Goal: Information Seeking & Learning: Find specific page/section

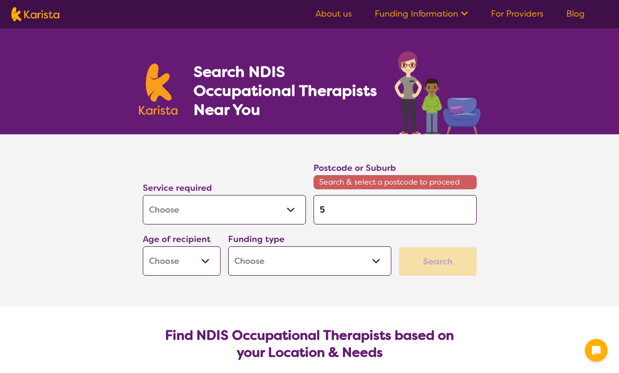
select select "[MEDICAL_DATA]"
type input "50"
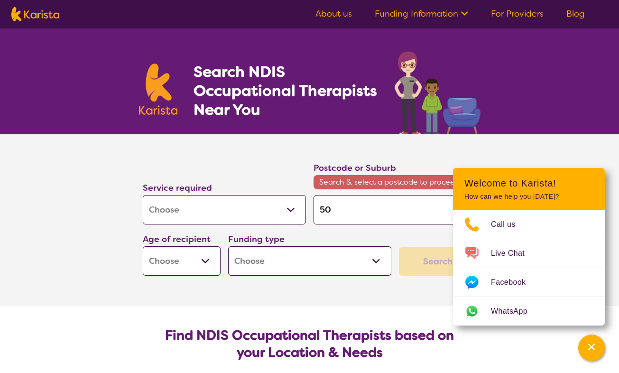
type input "504"
type input "5048"
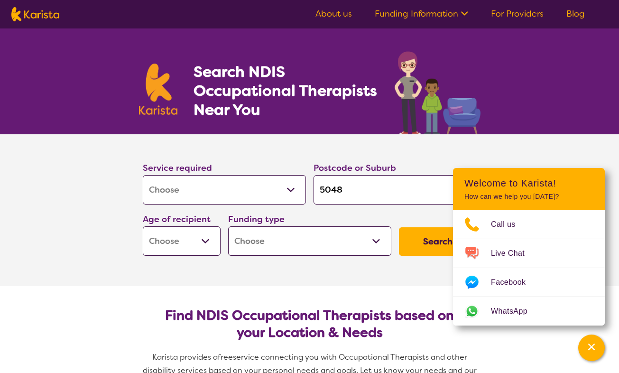
type input "5048"
click at [193, 277] on section "Service required Allied Health Assistant Assessment ([MEDICAL_DATA] or [MEDICAL…" at bounding box center [309, 210] width 379 height 152
click at [207, 243] on select "Early Childhood - 0 to 9 Child - 10 to 11 Adolescent - 12 to 17 Adult - 18 to 6…" at bounding box center [182, 240] width 78 height 29
select select "EC"
click at [143, 226] on select "Early Childhood - 0 to 9 Child - 10 to 11 Adolescent - 12 to 17 Adult - 18 to 6…" at bounding box center [182, 240] width 78 height 29
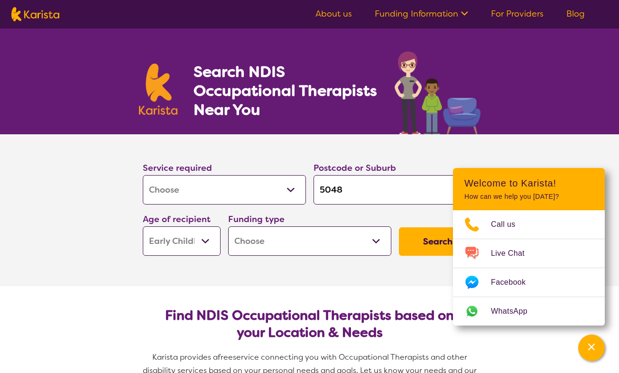
select select "EC"
click at [401, 239] on button "Search" at bounding box center [438, 241] width 78 height 28
click at [435, 247] on button "Search" at bounding box center [438, 241] width 78 height 28
click at [347, 235] on select "Home Care Package (HCP) National Disability Insurance Scheme (NDIS) I don't know" at bounding box center [309, 240] width 163 height 29
select select "NDIS"
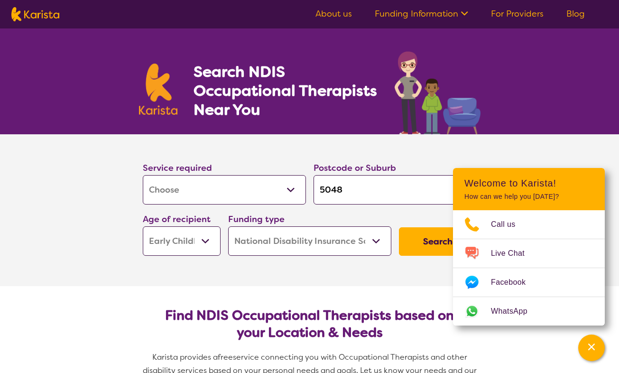
click at [228, 226] on select "Home Care Package (HCP) National Disability Insurance Scheme (NDIS) I don't know" at bounding box center [309, 240] width 163 height 29
select select "NDIS"
click at [433, 244] on button "Search" at bounding box center [438, 241] width 78 height 28
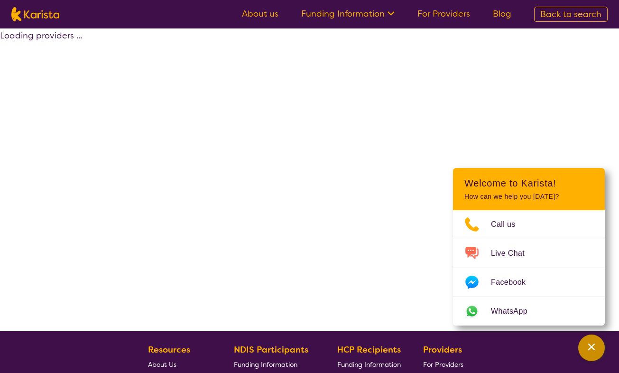
select select "by_score"
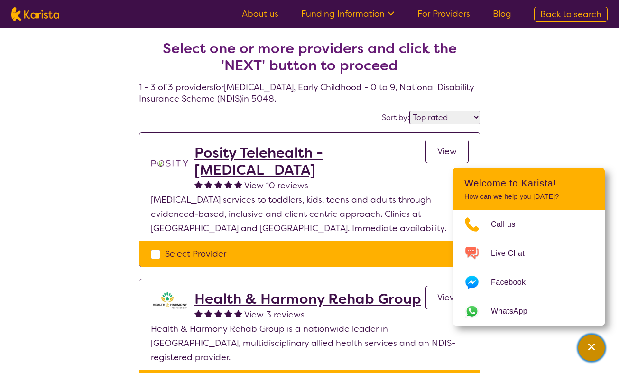
click at [592, 344] on icon "Channel Menu" at bounding box center [591, 346] width 9 height 9
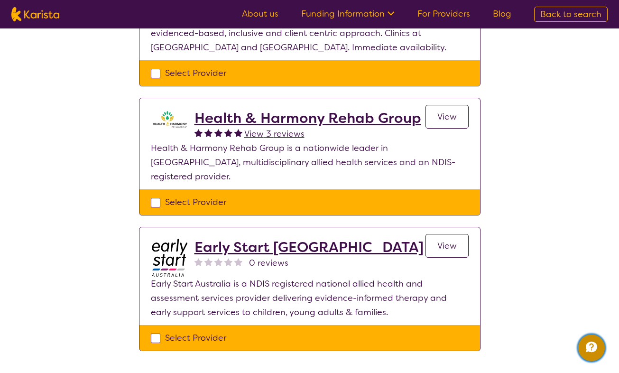
scroll to position [181, 0]
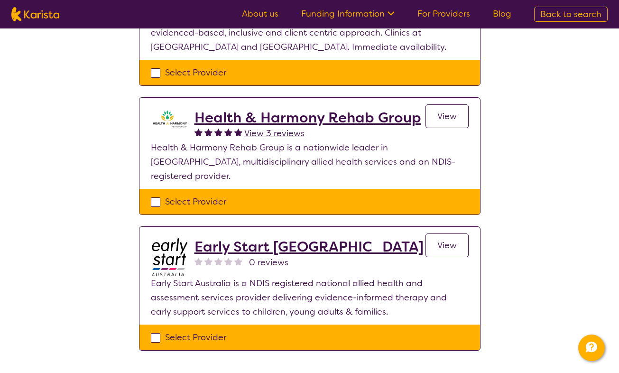
click at [243, 238] on h2 "Early Start [GEOGRAPHIC_DATA]" at bounding box center [308, 246] width 229 height 17
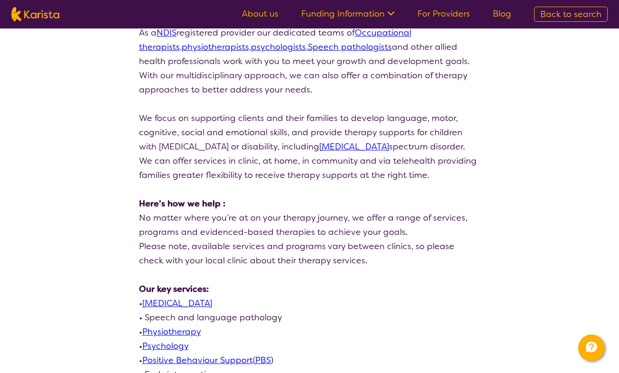
scroll to position [244, 0]
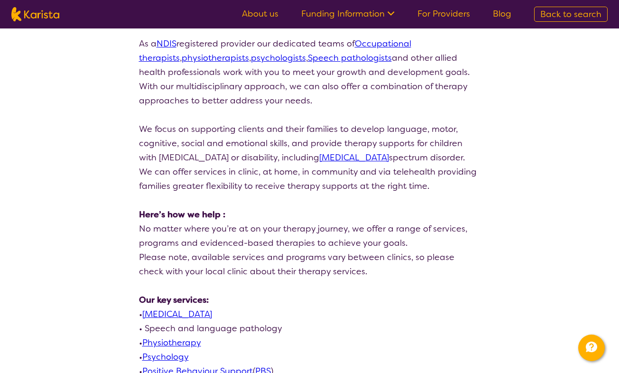
select select "by_score"
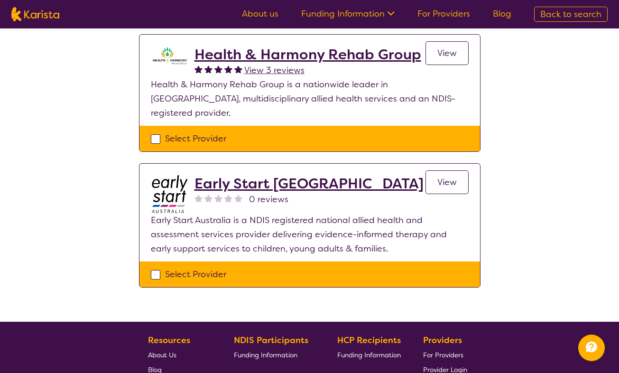
scroll to position [181, 0]
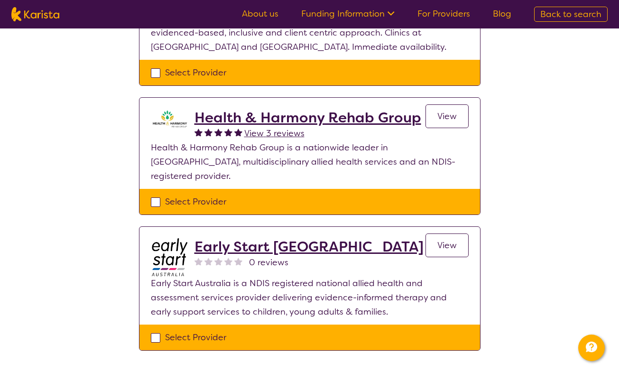
select select "[MEDICAL_DATA]"
select select "EC"
select select "NDIS"
select select "[MEDICAL_DATA]"
select select "EC"
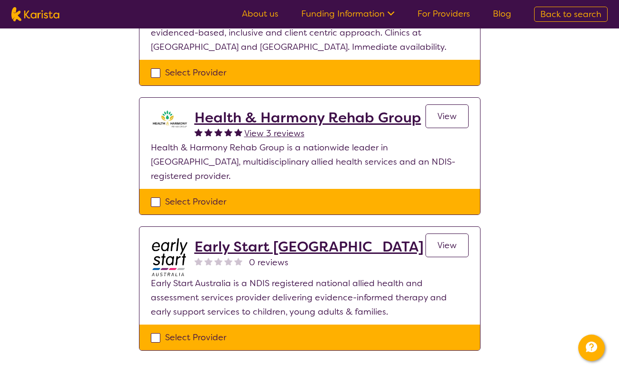
select select "NDIS"
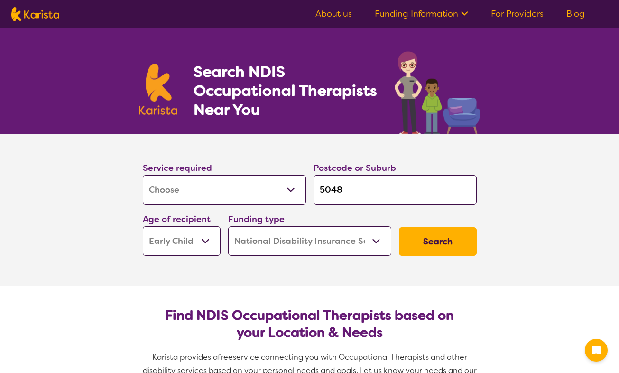
select select "[MEDICAL_DATA]"
select select "EC"
select select "NDIS"
select select "[MEDICAL_DATA]"
select select "EC"
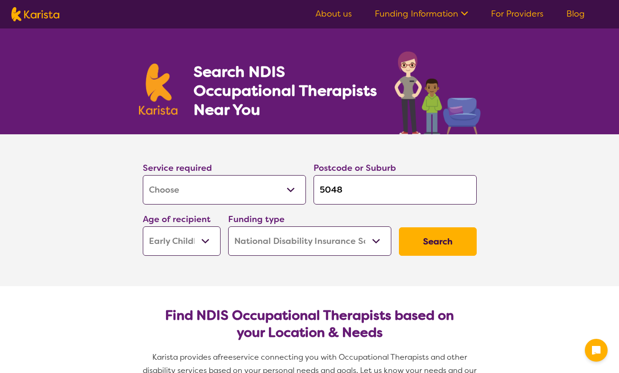
select select "NDIS"
